Goal: Transaction & Acquisition: Purchase product/service

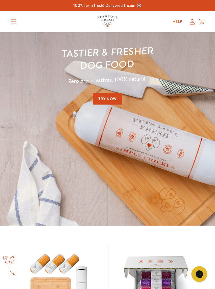
click at [190, 23] on icon at bounding box center [192, 22] width 5 height 6
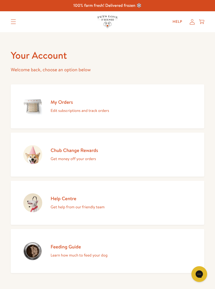
click at [95, 152] on h2 "Chub Change Rewards" at bounding box center [74, 150] width 47 height 6
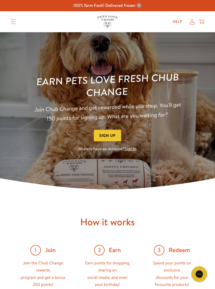
click at [14, 22] on icon "Translation missing: en.sections.header.menu" at bounding box center [13, 21] width 5 height 5
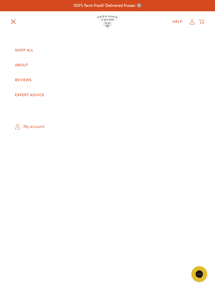
click at [14, 22] on icon "Translation missing: en.sections.header.menu" at bounding box center [13, 21] width 5 height 5
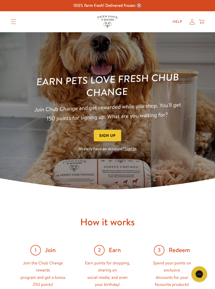
click at [191, 22] on icon at bounding box center [192, 22] width 5 height 6
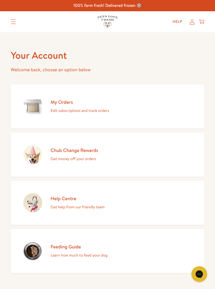
click at [13, 21] on icon "Translation missing: en.sections.header.menu" at bounding box center [13, 21] width 5 height 5
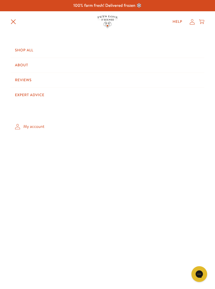
click at [25, 50] on link "Shop All" at bounding box center [108, 50] width 194 height 15
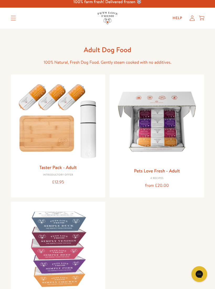
scroll to position [4, 0]
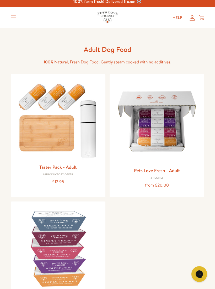
click at [161, 170] on link "Pets Love Fresh - Adult" at bounding box center [157, 170] width 46 height 7
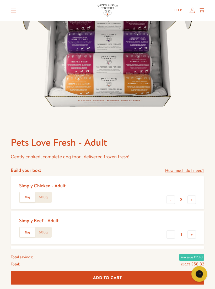
scroll to position [90, 0]
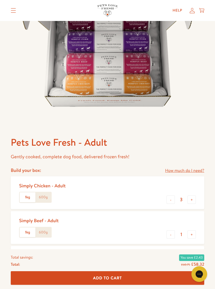
click at [46, 195] on label "600g" at bounding box center [43, 198] width 16 height 10
click at [0, 0] on input "600g" at bounding box center [0, 0] width 0 height 0
click at [171, 199] on button "-" at bounding box center [171, 200] width 8 height 8
type input "2"
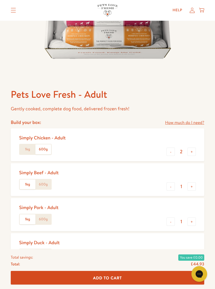
scroll to position [138, 0]
click at [45, 183] on label "600g" at bounding box center [43, 185] width 16 height 10
click at [0, 0] on input "600g" at bounding box center [0, 0] width 0 height 0
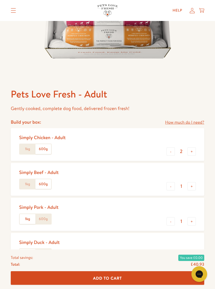
click at [193, 187] on button "+" at bounding box center [192, 186] width 8 height 8
type input "2"
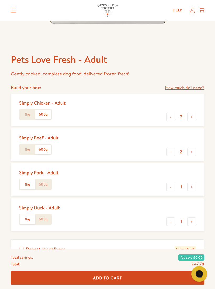
scroll to position [173, 0]
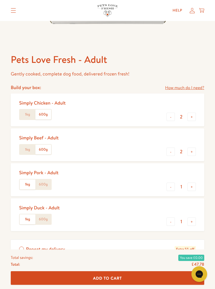
click at [171, 223] on button "-" at bounding box center [171, 222] width 8 height 8
type input "0"
click at [45, 182] on label "600g" at bounding box center [43, 185] width 16 height 10
click at [0, 0] on input "600g" at bounding box center [0, 0] width 0 height 0
click at [172, 152] on button "-" at bounding box center [171, 152] width 8 height 8
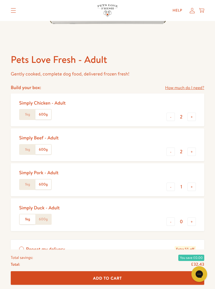
type input "1"
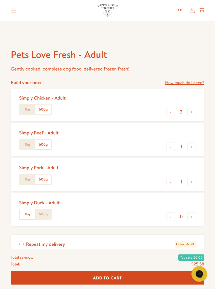
scroll to position [178, 0]
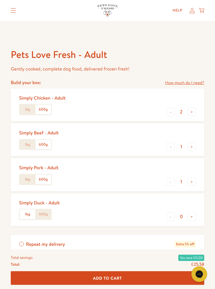
click at [193, 180] on button "+" at bounding box center [192, 182] width 8 height 8
type input "2"
click at [208, 226] on div "Pets Love Fresh - Adult Gently cooked, complete dog food, delivered frozen fres…" at bounding box center [107, 102] width 215 height 494
click at [116, 281] on span "Add To Cart" at bounding box center [107, 278] width 29 height 6
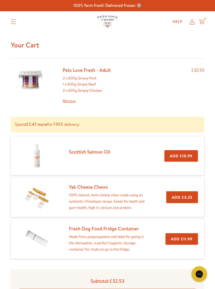
click at [13, 21] on icon "Translation missing: en.sections.header.menu" at bounding box center [13, 21] width 5 height 5
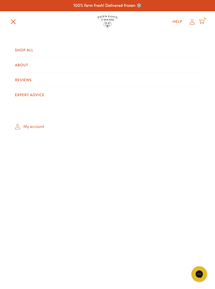
click at [31, 127] on link "My account" at bounding box center [108, 126] width 194 height 15
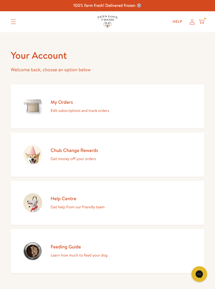
click at [99, 155] on link "Chub Change Rewards Get money off your orders" at bounding box center [108, 155] width 194 height 44
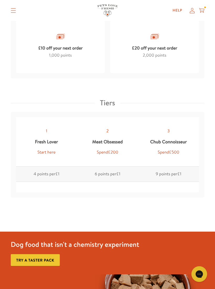
scroll to position [579, 0]
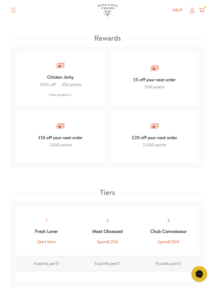
click at [71, 134] on div "£10 off your next order" at bounding box center [60, 137] width 45 height 10
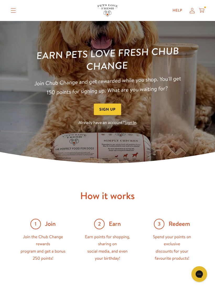
scroll to position [0, 0]
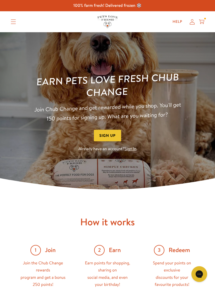
click at [130, 147] on link "Sign In" at bounding box center [131, 149] width 12 height 6
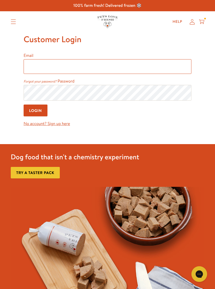
click at [41, 67] on input "Email" at bounding box center [108, 66] width 168 height 15
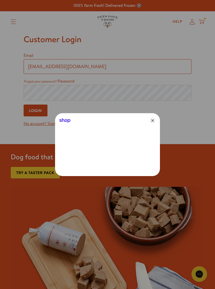
type input "junelindsay3@icloud.com"
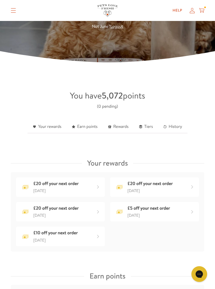
scroll to position [75, 0]
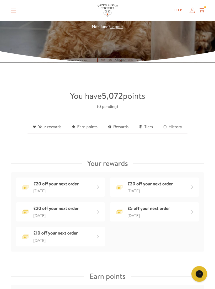
click at [47, 128] on link "Your rewards" at bounding box center [47, 127] width 39 height 13
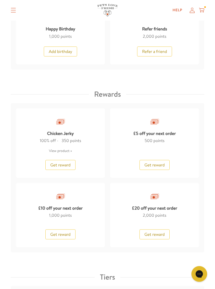
scroll to position [574, 0]
click at [58, 230] on button "Get reward" at bounding box center [60, 235] width 30 height 10
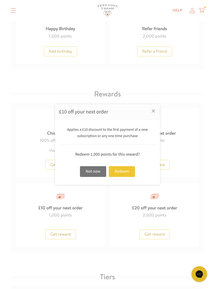
click at [121, 173] on div "Redeem" at bounding box center [122, 171] width 26 height 11
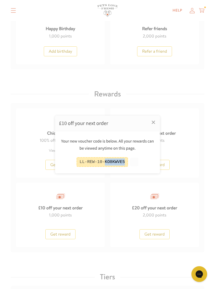
copy div "KO8KWVE5"
click at [152, 129] on link "×" at bounding box center [153, 122] width 13 height 13
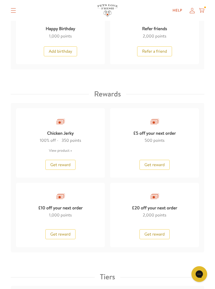
click at [202, 9] on icon at bounding box center [201, 11] width 5 height 6
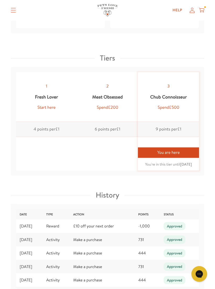
scroll to position [794, 0]
click at [89, 221] on td "£10 off your next order" at bounding box center [102, 227] width 65 height 14
click at [34, 224] on td "10/15/2025" at bounding box center [27, 227] width 29 height 14
click at [148, 222] on td "-1,000" at bounding box center [147, 227] width 25 height 14
click at [176, 225] on div "Approved" at bounding box center [175, 226] width 22 height 8
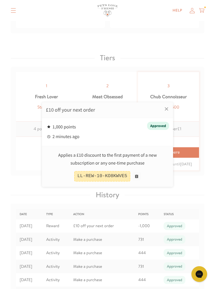
click at [166, 115] on link "×" at bounding box center [166, 108] width 13 height 13
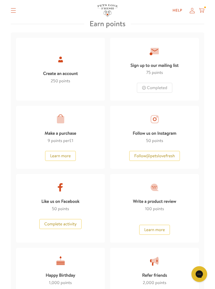
scroll to position [327, 0]
click at [202, 9] on icon at bounding box center [201, 11] width 5 height 6
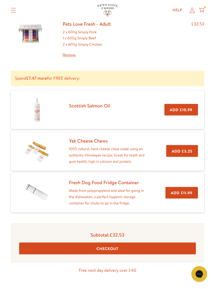
scroll to position [46, 0]
click at [118, 249] on button "Checkout" at bounding box center [107, 249] width 177 height 12
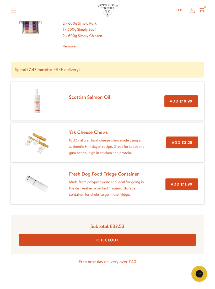
scroll to position [20, 0]
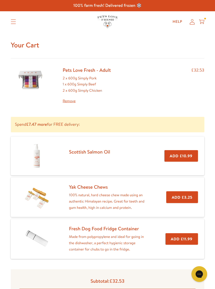
click at [200, 20] on icon at bounding box center [201, 20] width 5 height 3
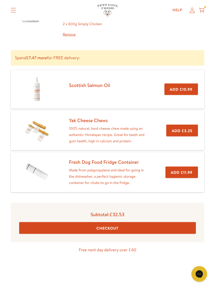
scroll to position [67, 0]
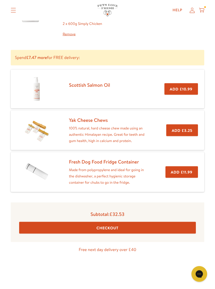
click at [127, 226] on button "Checkout" at bounding box center [107, 228] width 177 height 12
